Goal: Information Seeking & Learning: Learn about a topic

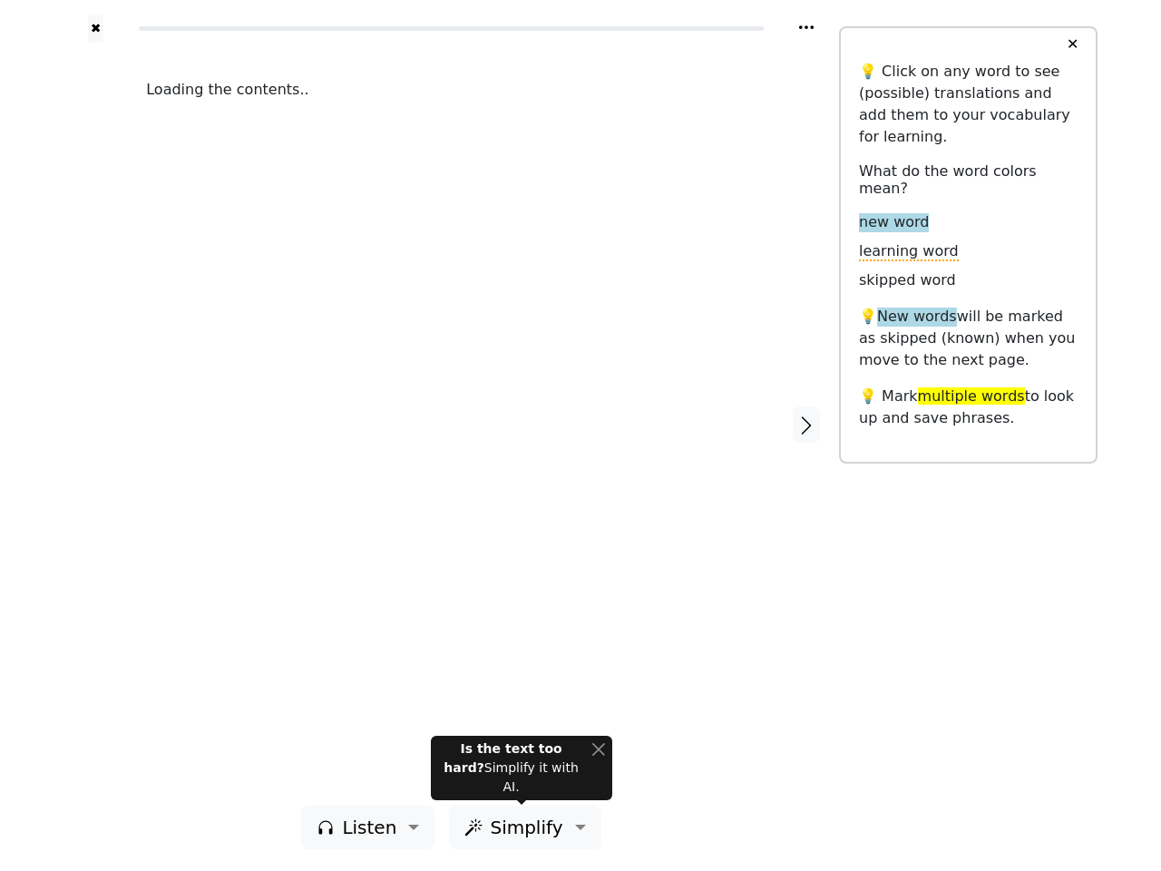
click at [581, 435] on div "Loading the contents.." at bounding box center [451, 424] width 647 height 763
click at [806, 27] on icon at bounding box center [806, 27] width 15 height 4
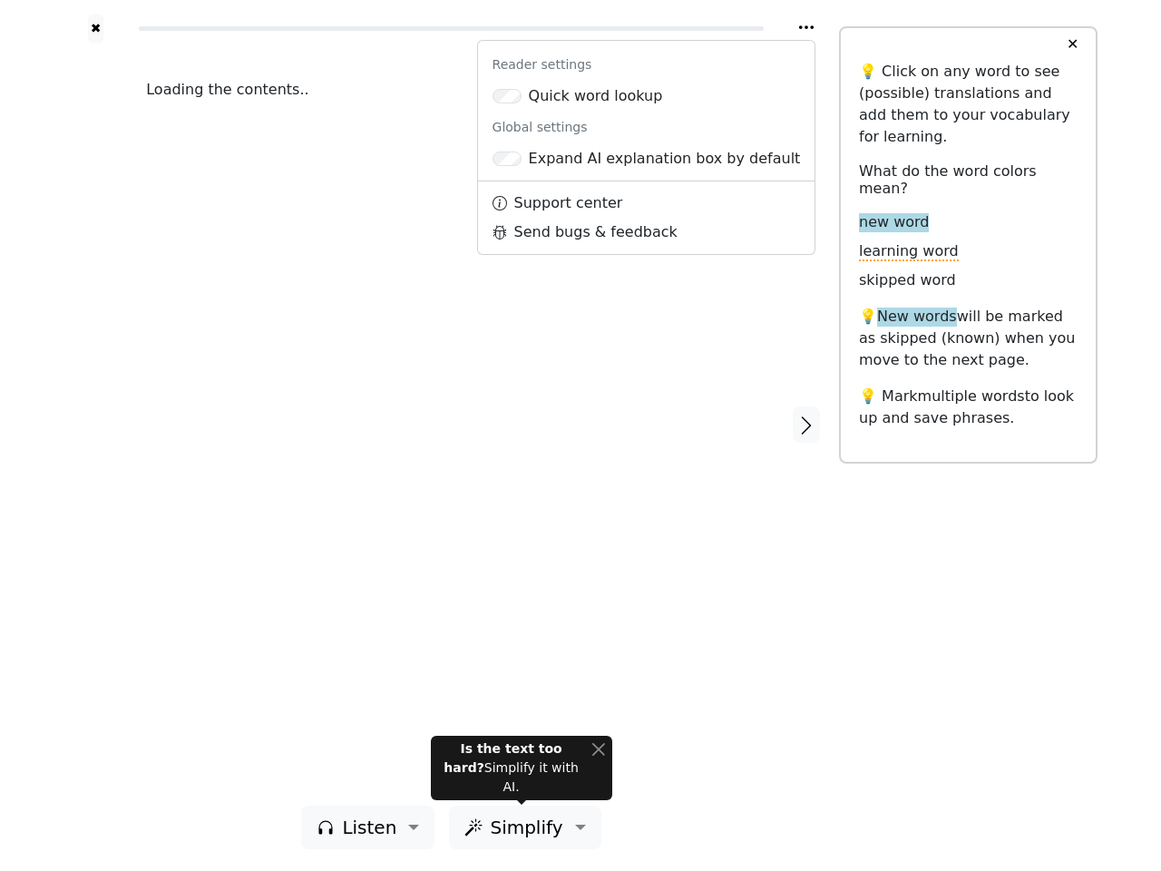
click at [95, 424] on div at bounding box center [95, 424] width 64 height 763
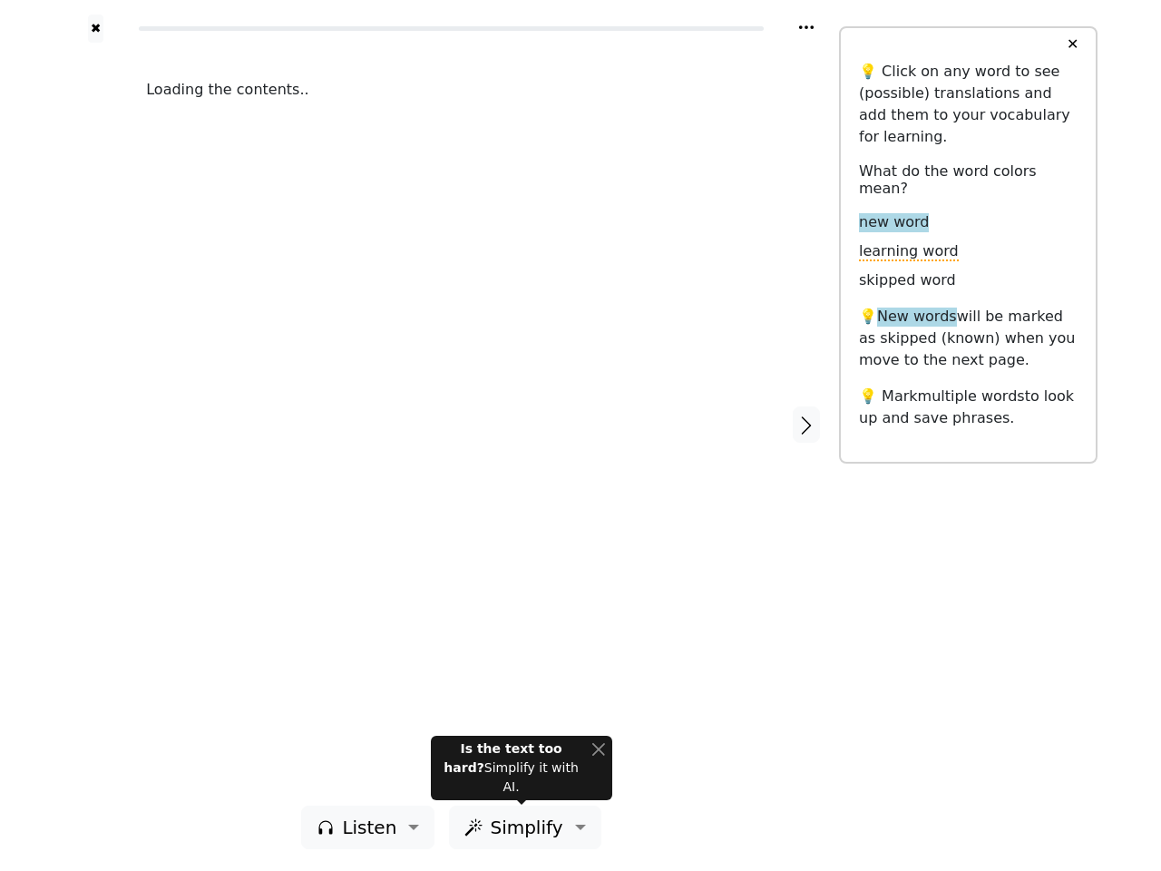
click at [451, 424] on div "Loading the contents.." at bounding box center [451, 424] width 647 height 763
click at [806, 425] on icon "button" at bounding box center [807, 426] width 22 height 22
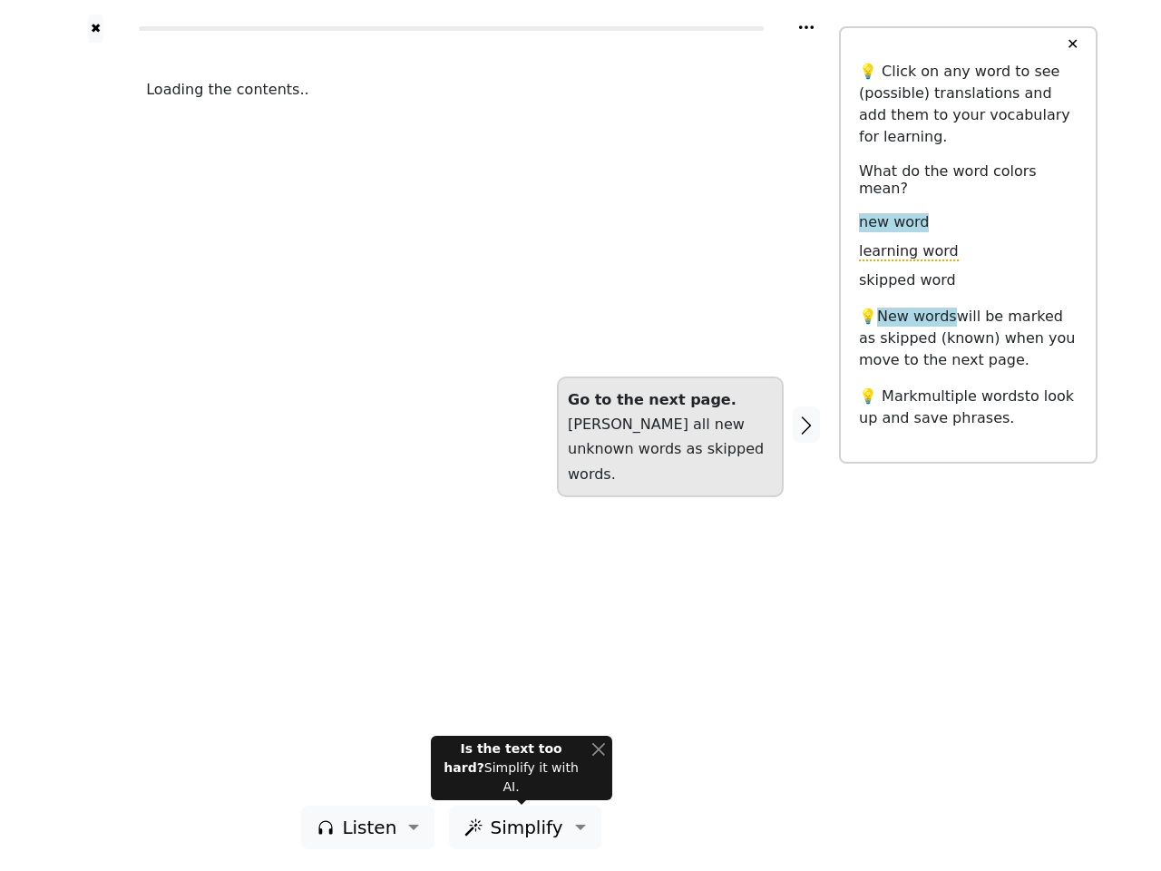
click at [373, 827] on span "Listen" at bounding box center [369, 827] width 54 height 27
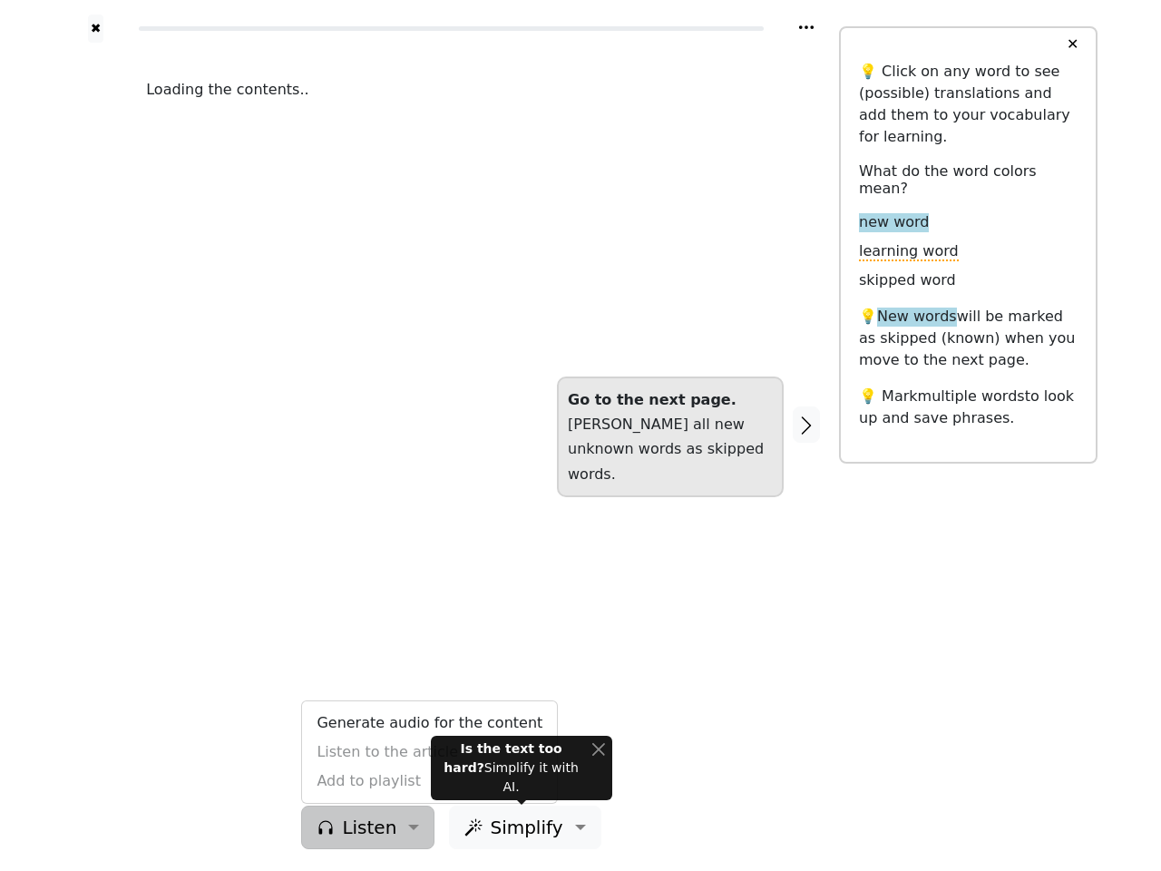
click at [396, 827] on span "Simplify" at bounding box center [369, 827] width 54 height 27
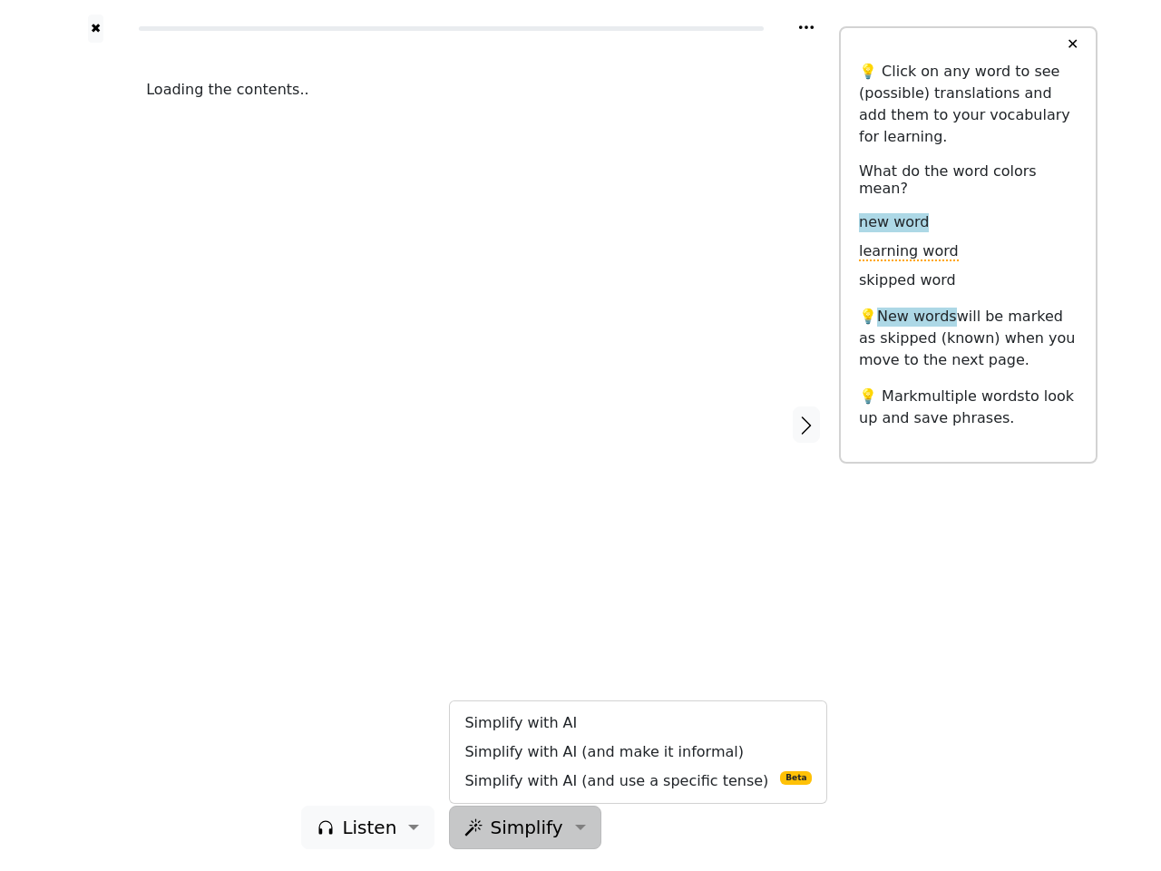
click at [1072, 44] on button "✕" at bounding box center [1073, 44] width 34 height 33
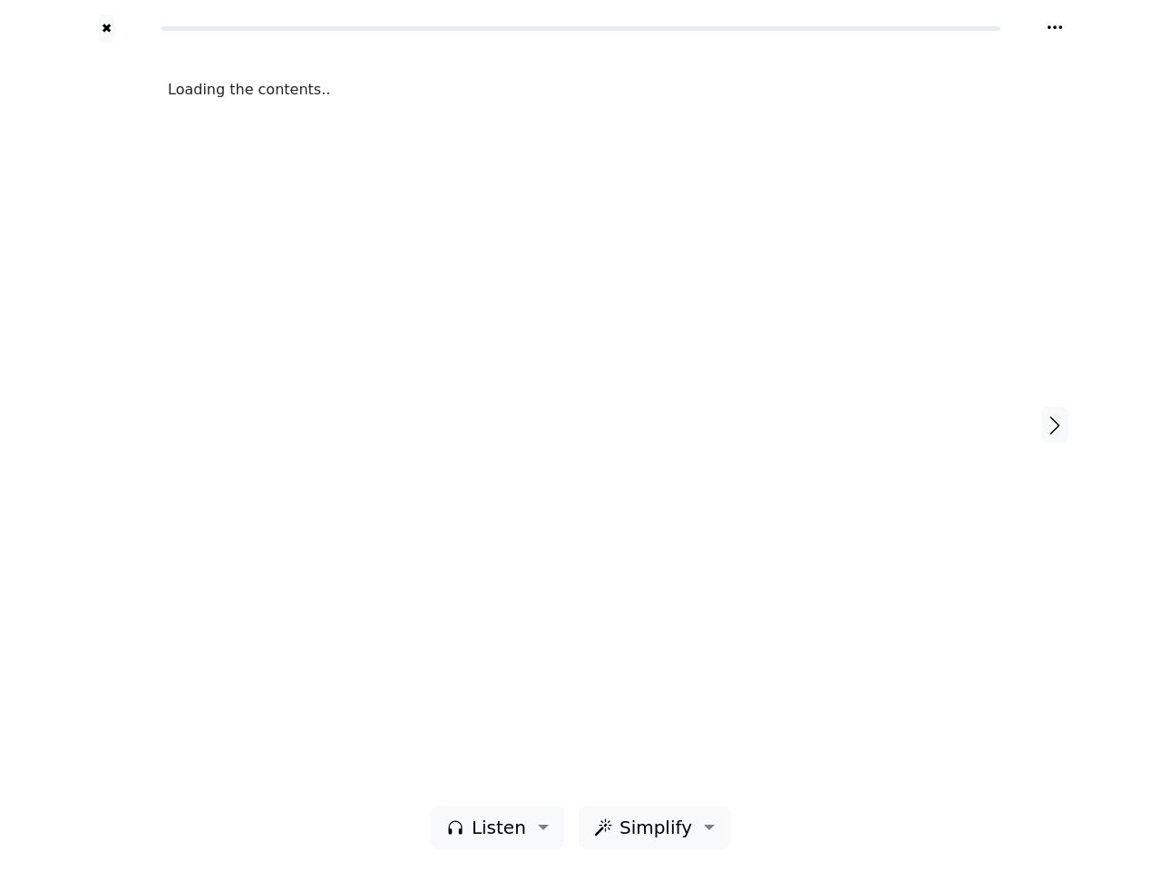
click at [522, 777] on div "Loading the contents.." at bounding box center [581, 424] width 862 height 763
